Goal: Information Seeking & Learning: Learn about a topic

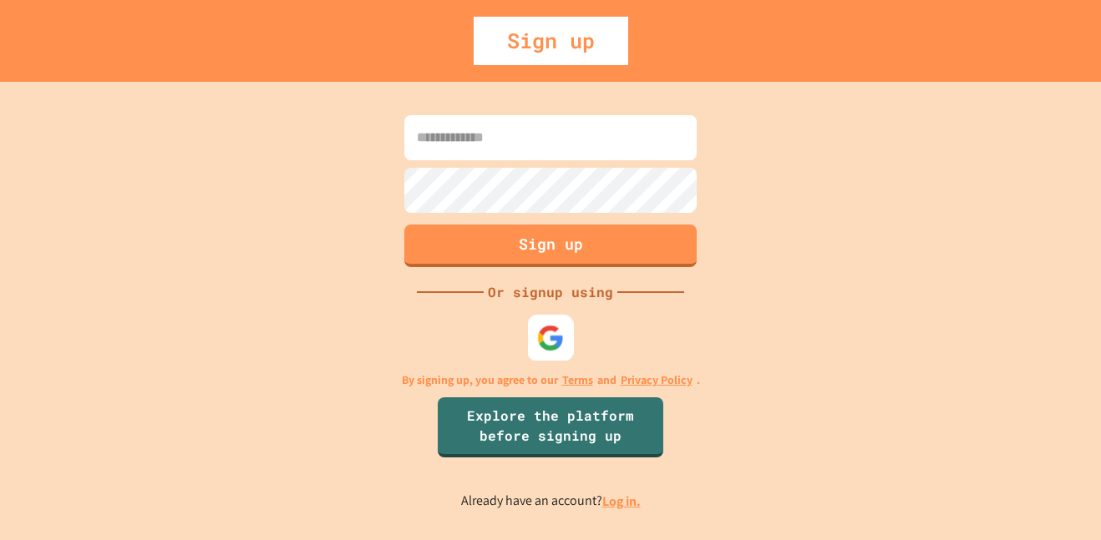
click at [560, 347] on img at bounding box center [551, 338] width 28 height 28
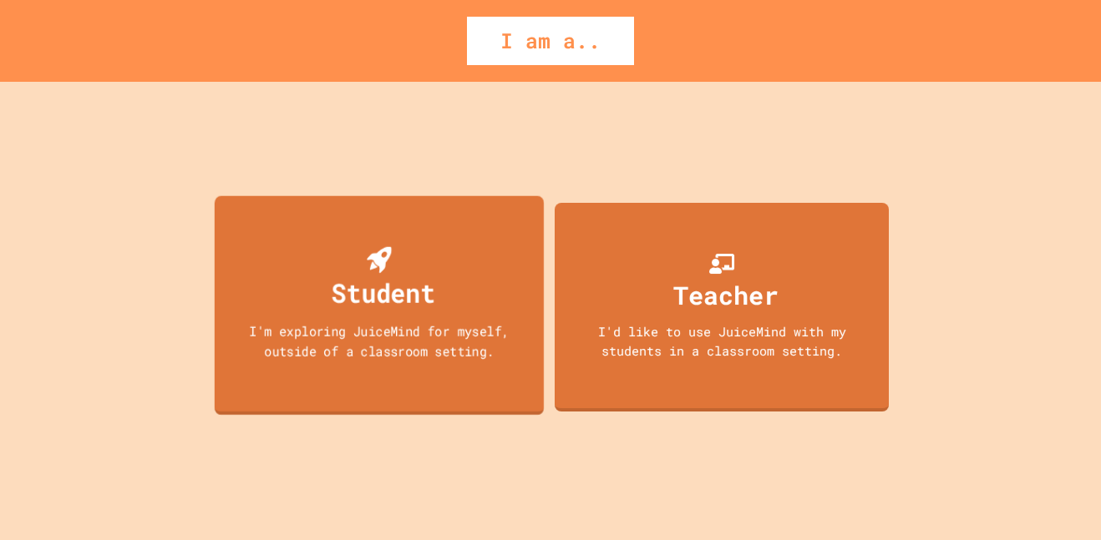
click at [316, 335] on div "I'm exploring JuiceMind for myself, outside of a classroom setting." at bounding box center [379, 340] width 297 height 39
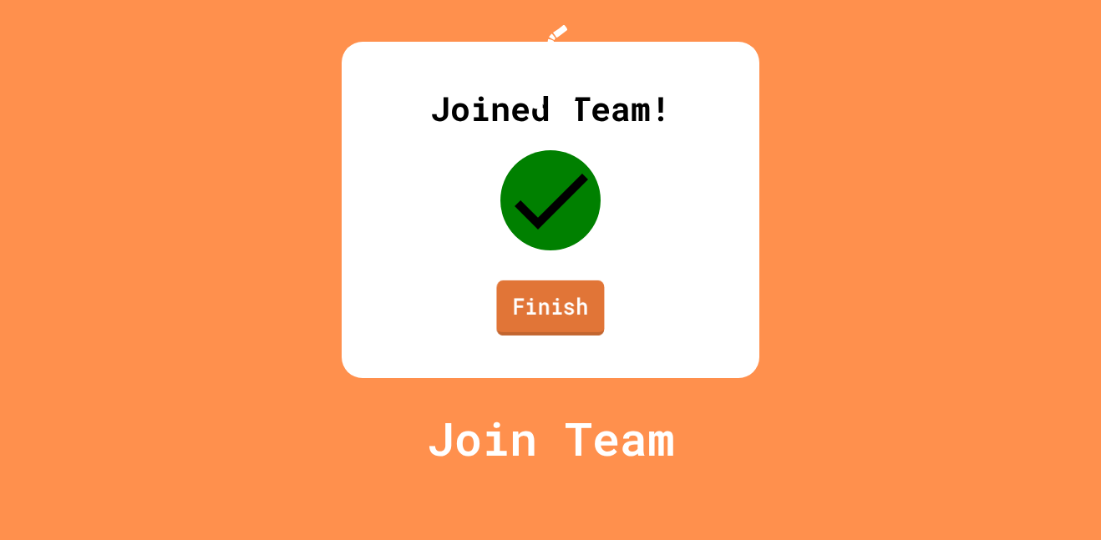
click at [555, 336] on link "Finish" at bounding box center [550, 308] width 108 height 55
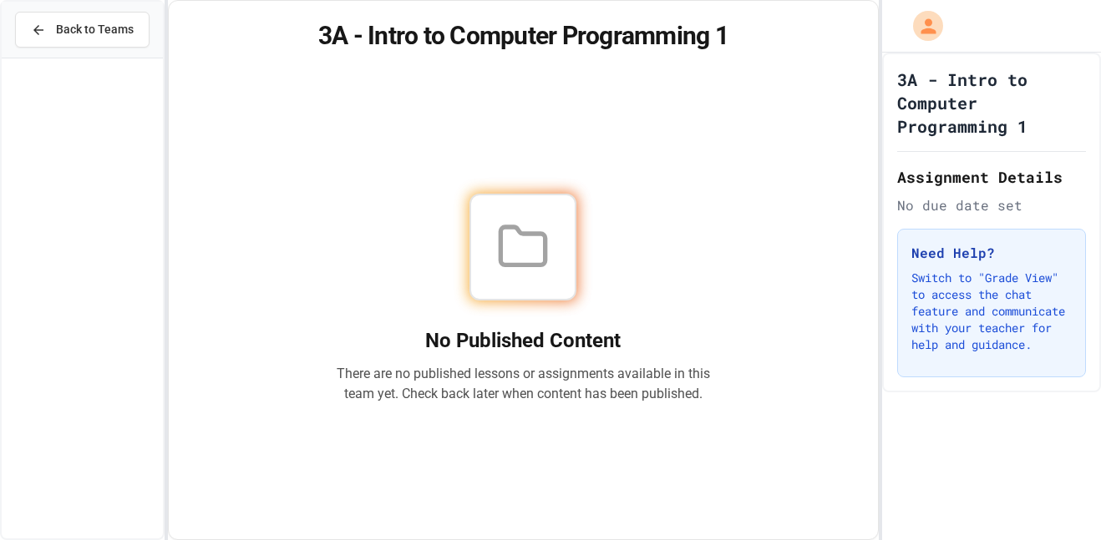
click at [531, 246] on icon at bounding box center [522, 247] width 53 height 53
click at [977, 172] on h2 "Assignment Details" at bounding box center [991, 176] width 189 height 23
click at [923, 23] on icon "My Account" at bounding box center [928, 26] width 27 height 27
click at [666, 540] on div at bounding box center [550, 540] width 1101 height 0
click at [90, 35] on span "Back to Teams" at bounding box center [95, 30] width 78 height 18
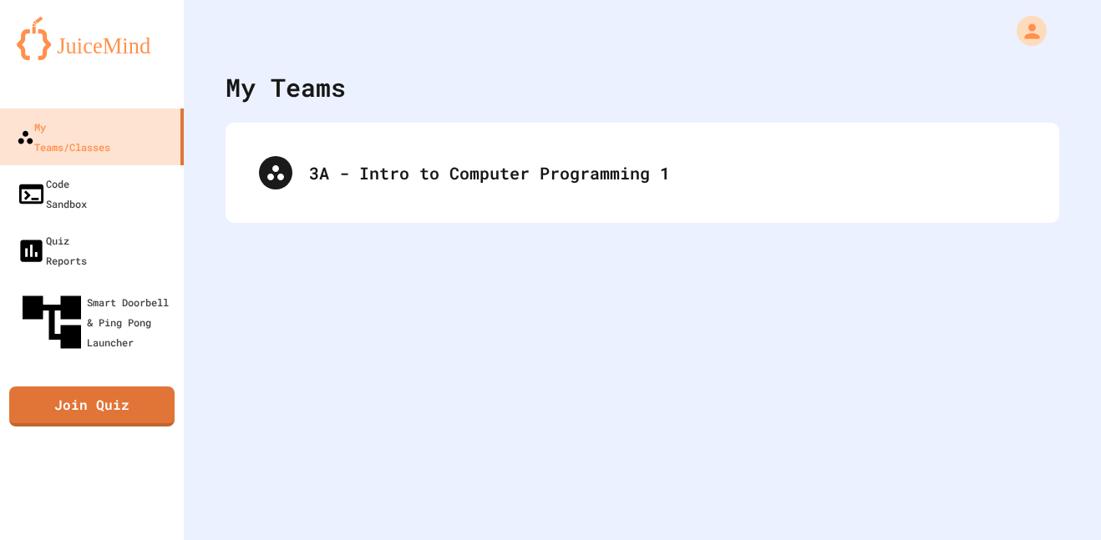
click at [416, 138] on div "3A - Intro to Computer Programming 1" at bounding box center [643, 173] width 834 height 100
click at [397, 226] on div "My Teams 3A - Intro to Computer Programming 1" at bounding box center [642, 270] width 917 height 540
click at [134, 384] on link "Join Quiz" at bounding box center [91, 405] width 165 height 42
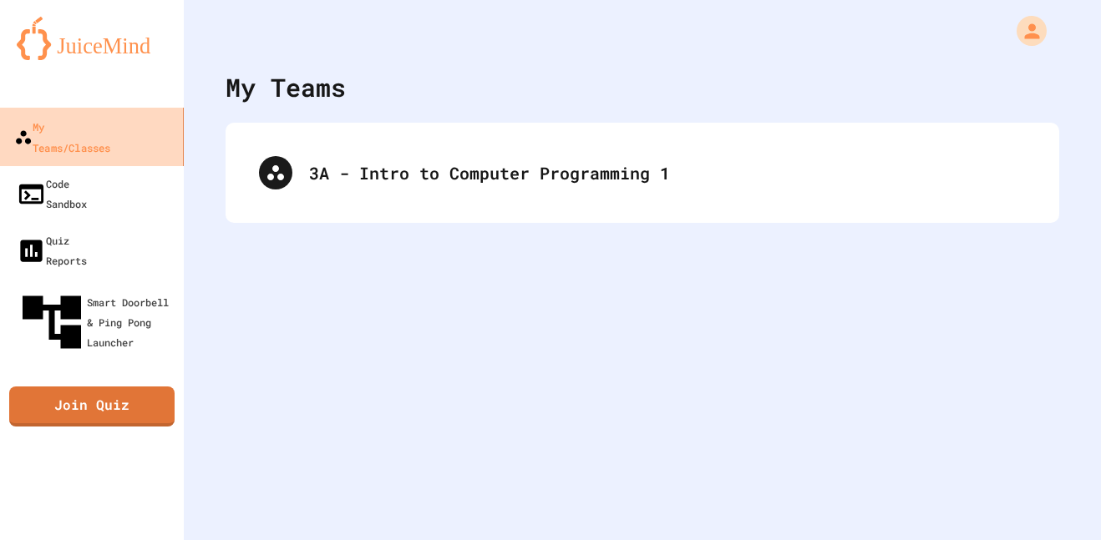
click at [110, 128] on div "My Teams/Classes" at bounding box center [62, 136] width 96 height 41
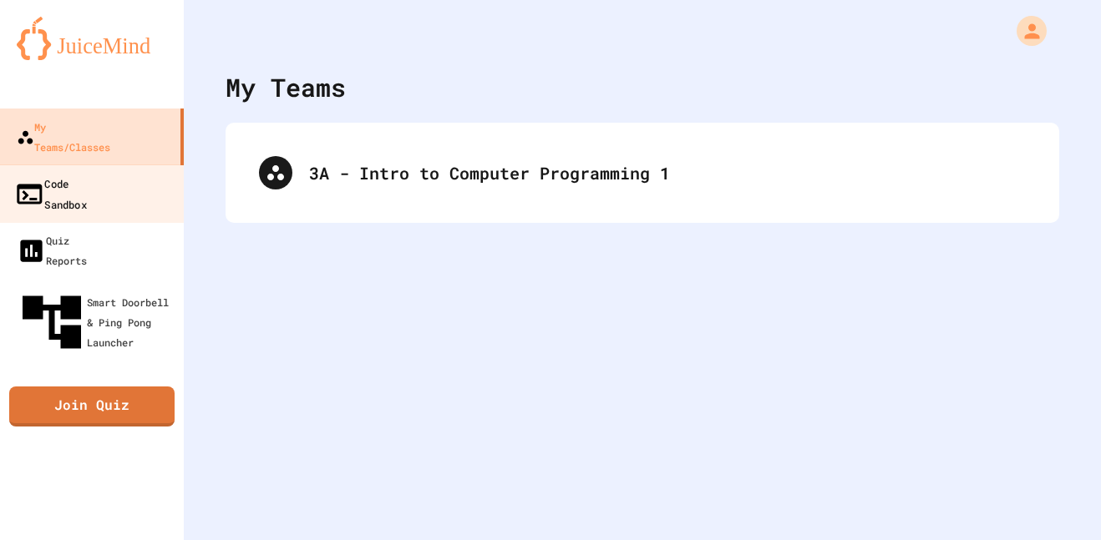
click at [128, 170] on link "Code Sandbox" at bounding box center [92, 194] width 190 height 58
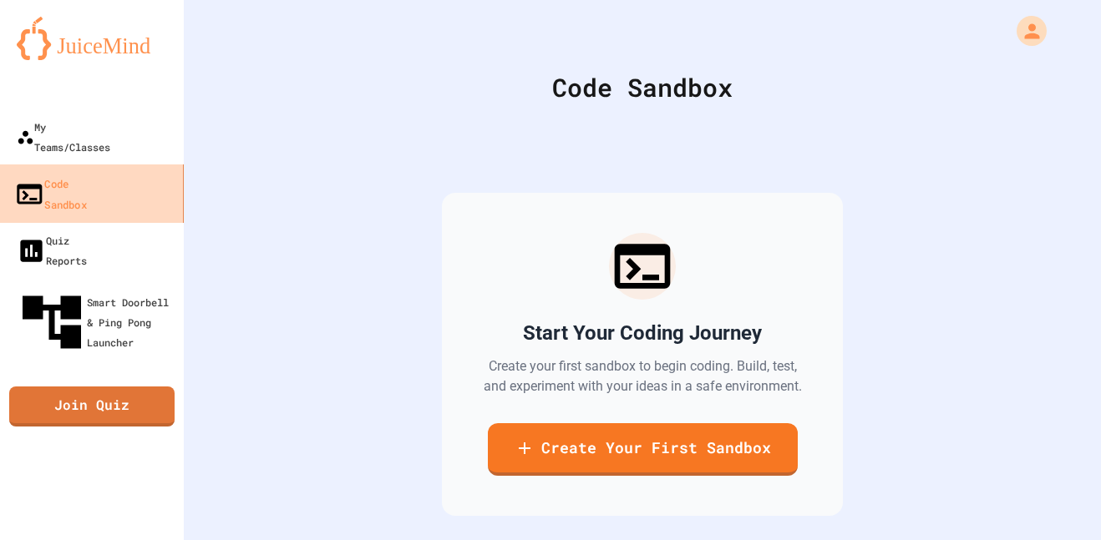
click at [132, 165] on link "Code Sandbox" at bounding box center [92, 194] width 190 height 58
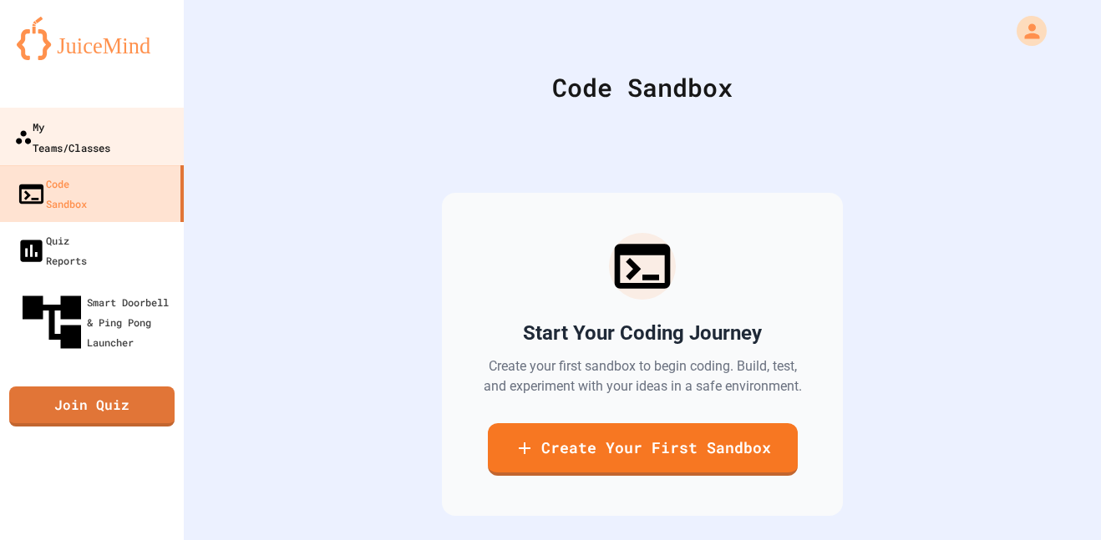
click at [110, 132] on div "My Teams/Classes" at bounding box center [62, 136] width 96 height 41
